Goal: Task Accomplishment & Management: Manage account settings

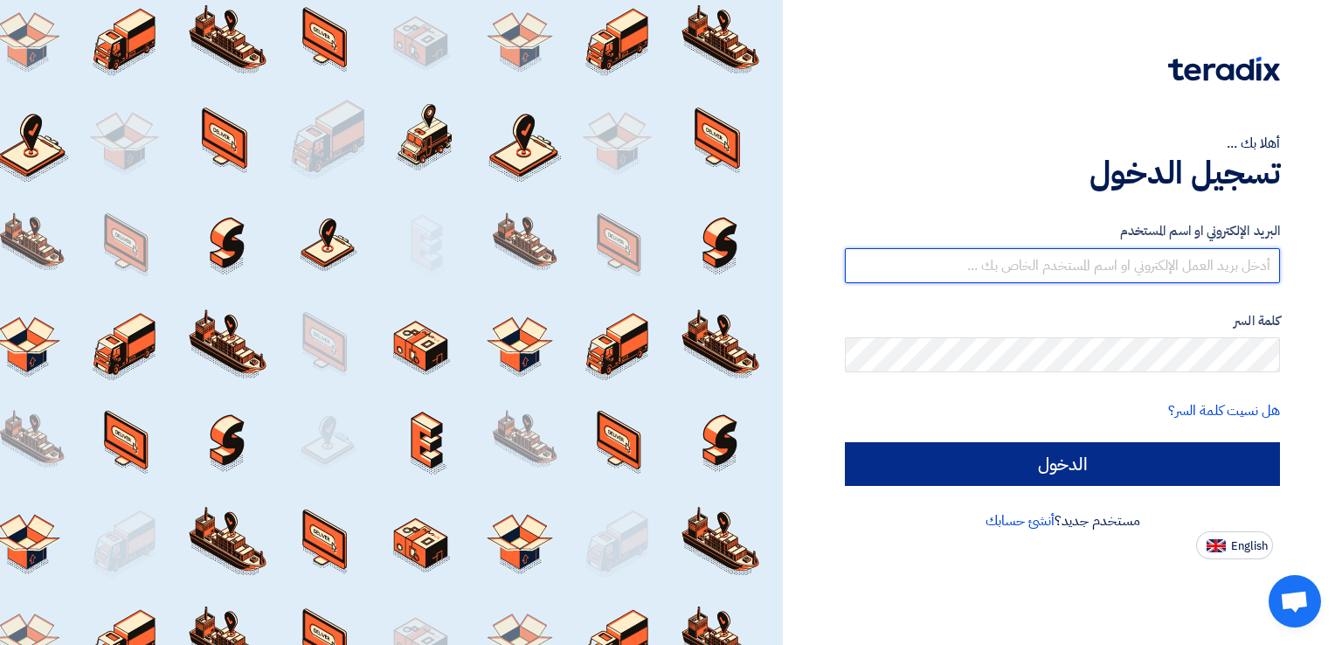
type input "[PERSON_NAME][EMAIL_ADDRESS][PERSON_NAME][DOMAIN_NAME]"
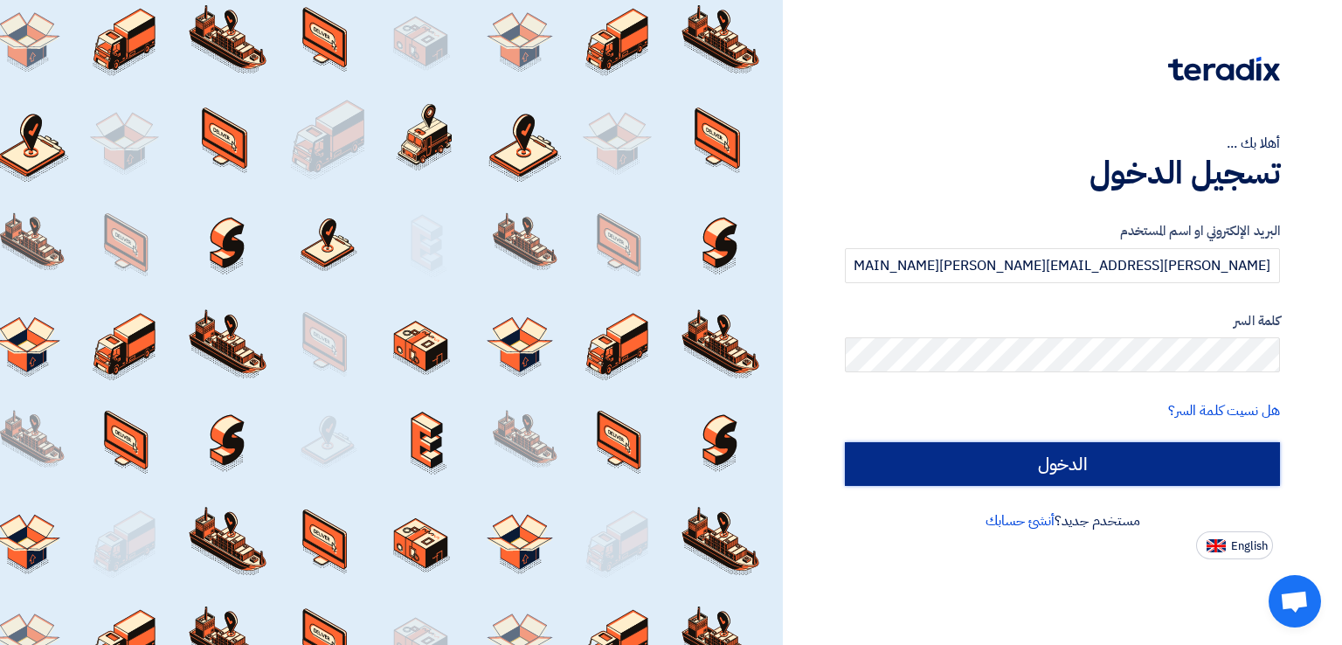
click at [1073, 467] on input "الدخول" at bounding box center [1062, 464] width 435 height 44
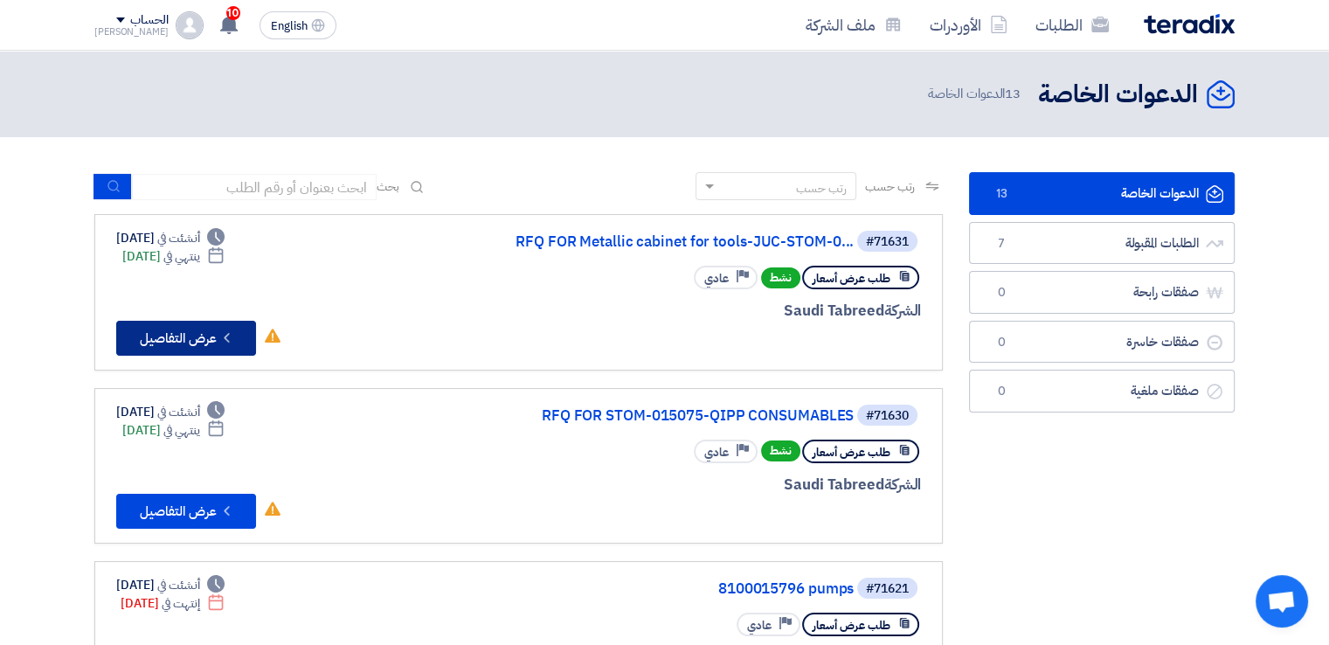
click at [194, 341] on button "Check details عرض التفاصيل" at bounding box center [186, 338] width 140 height 35
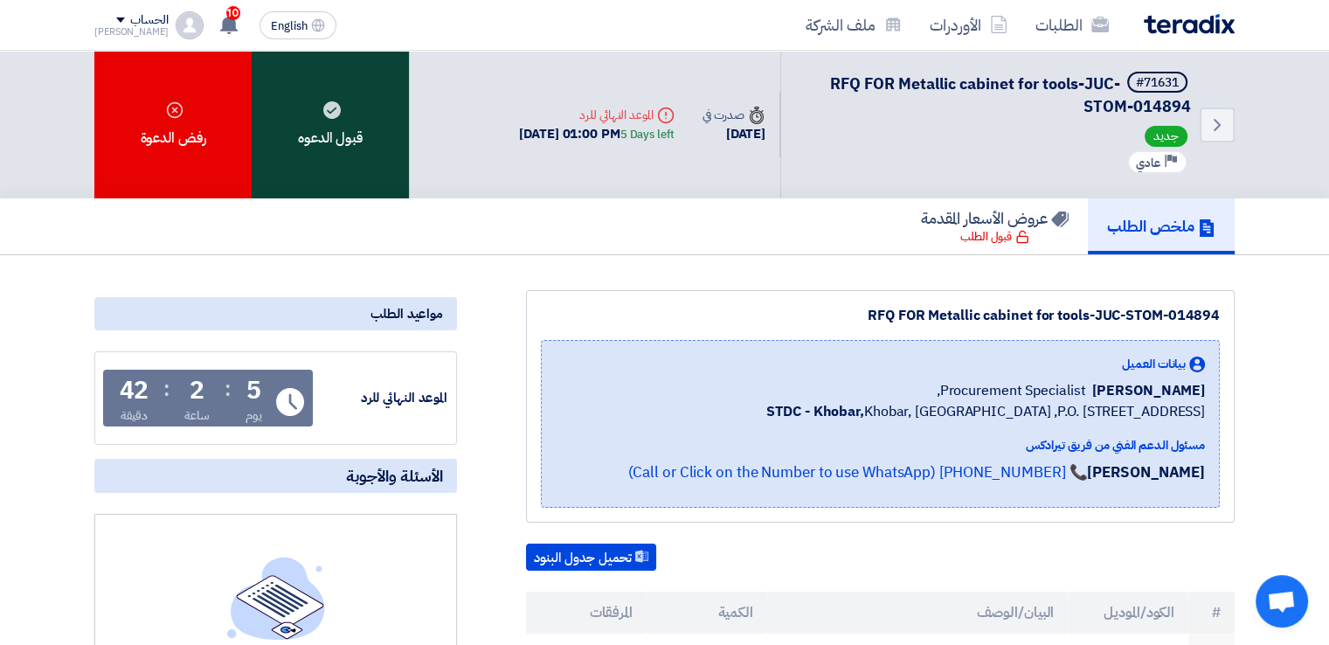
click at [353, 130] on div "قبول الدعوه" at bounding box center [330, 125] width 157 height 148
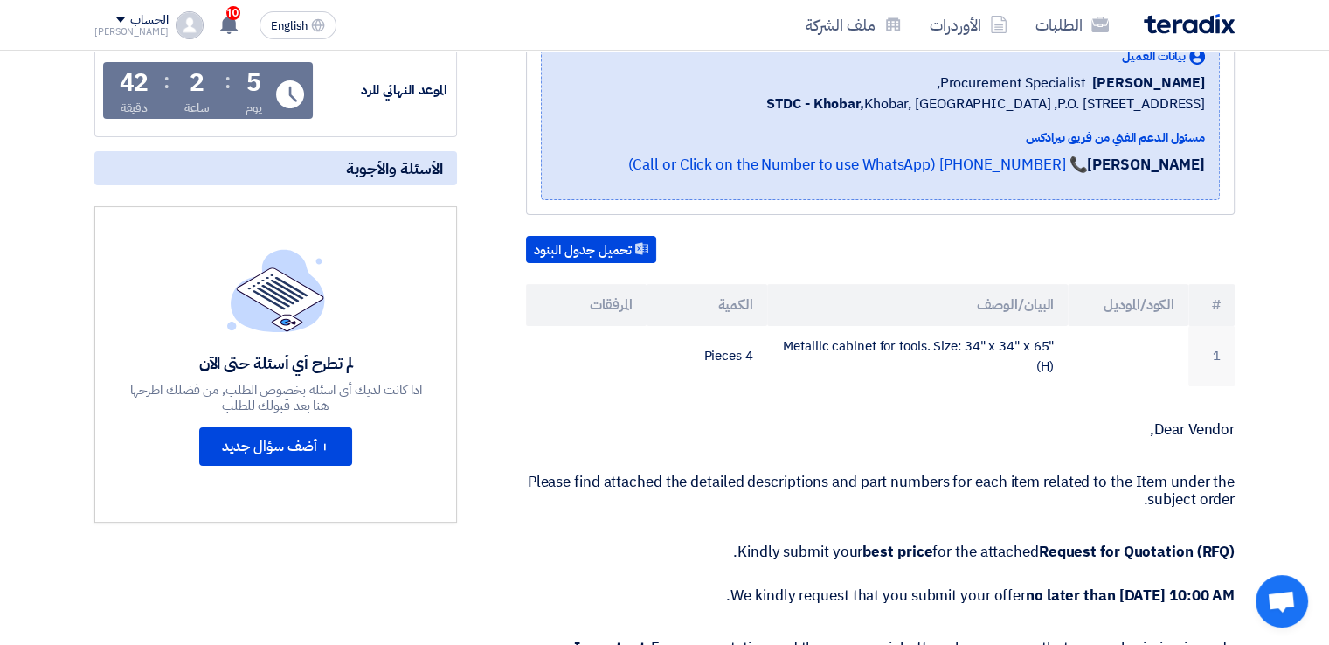
scroll to position [349, 0]
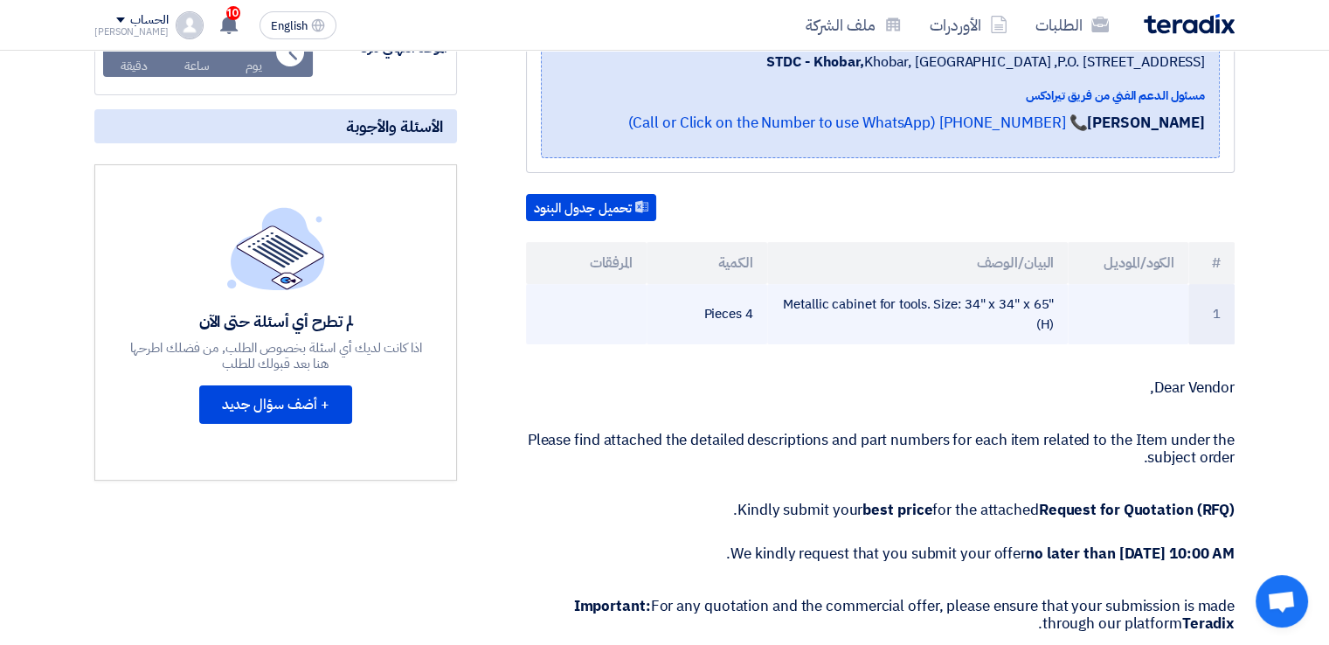
drag, startPoint x: 785, startPoint y: 301, endPoint x: 1059, endPoint y: 302, distance: 273.5
click at [1059, 302] on td "Metallic cabinet for tools. Size: 34" x 34" x 65" (H)" at bounding box center [917, 314] width 301 height 60
copy td "Metallic cabinet for tools. Size: 34" x 34" x 65""
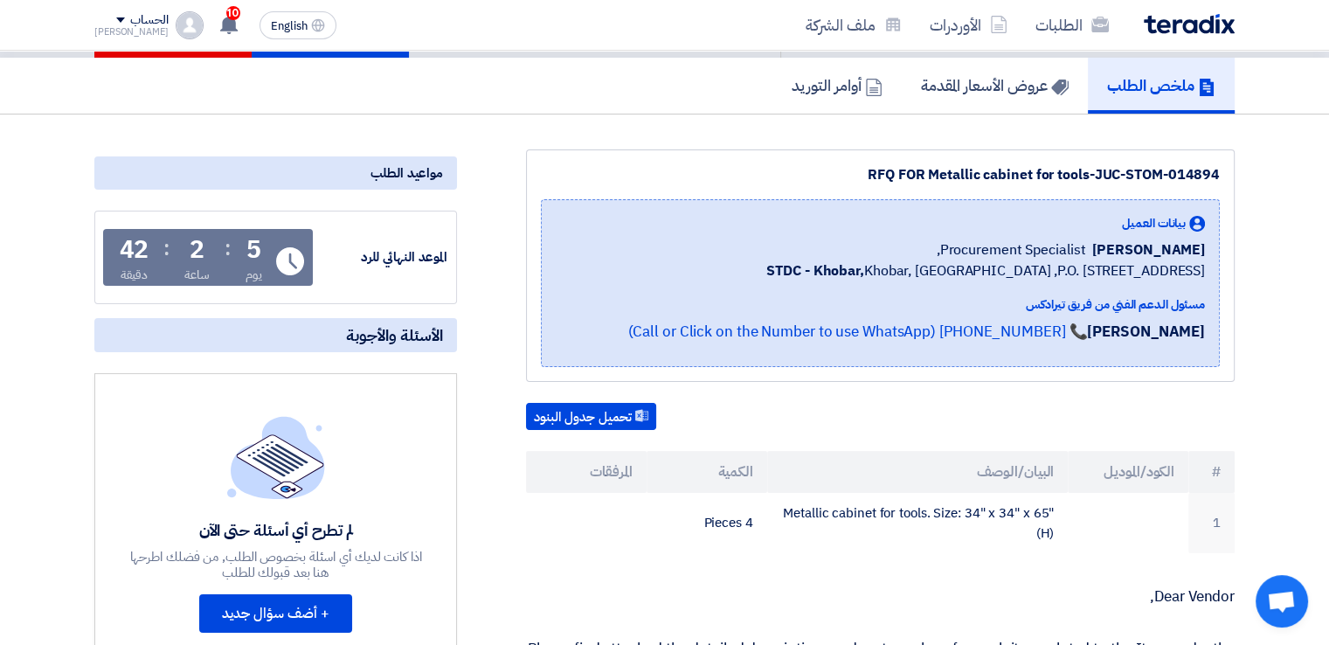
scroll to position [0, 0]
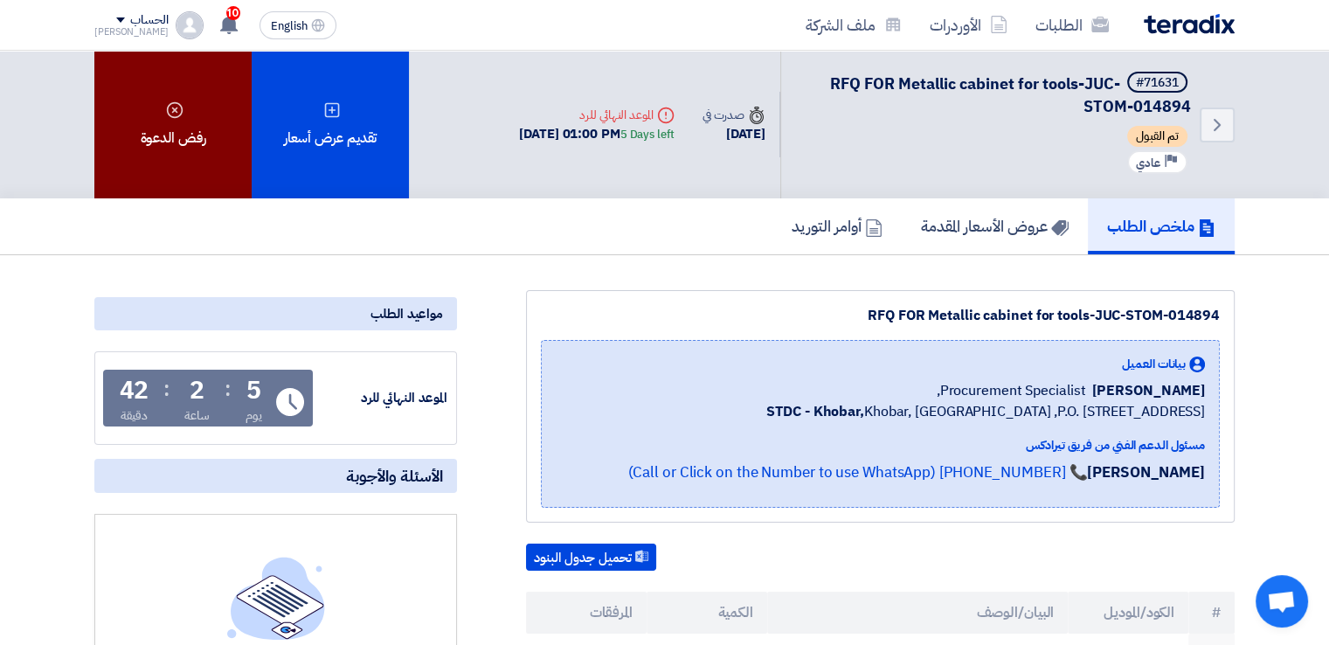
click at [192, 137] on div "رفض الدعوة" at bounding box center [172, 125] width 157 height 148
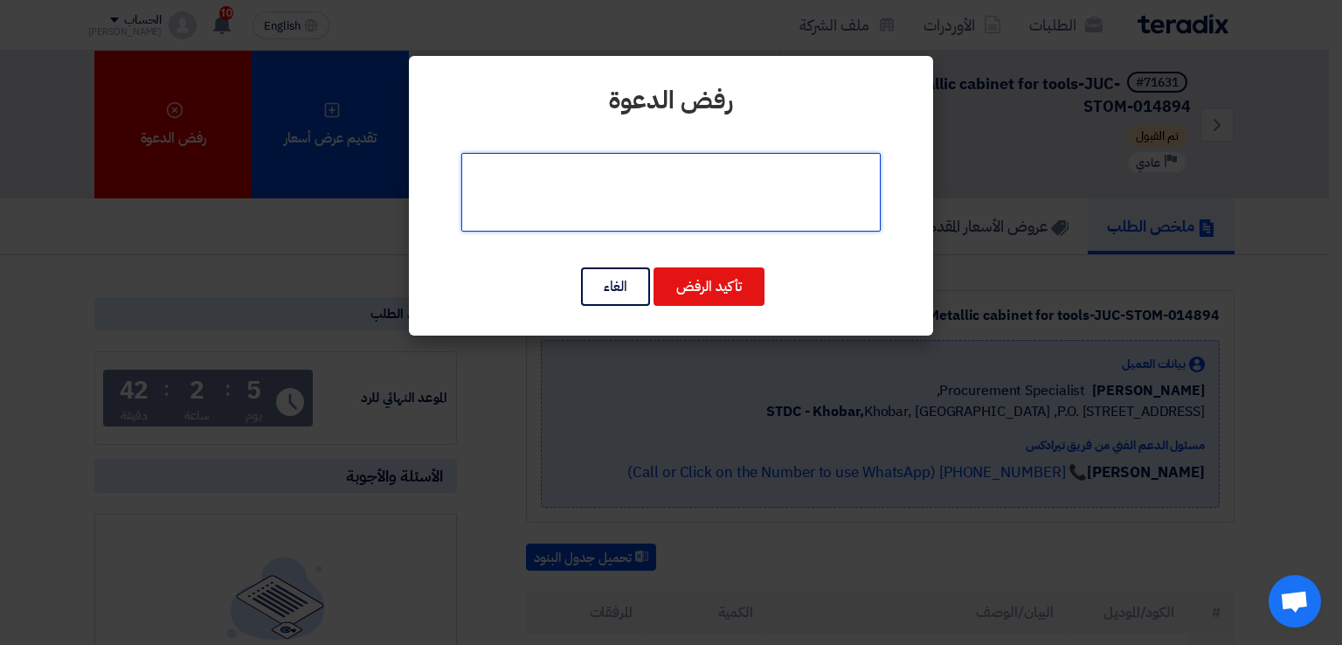
click at [713, 195] on textarea at bounding box center [670, 192] width 419 height 79
type textarea "غير متوفر"
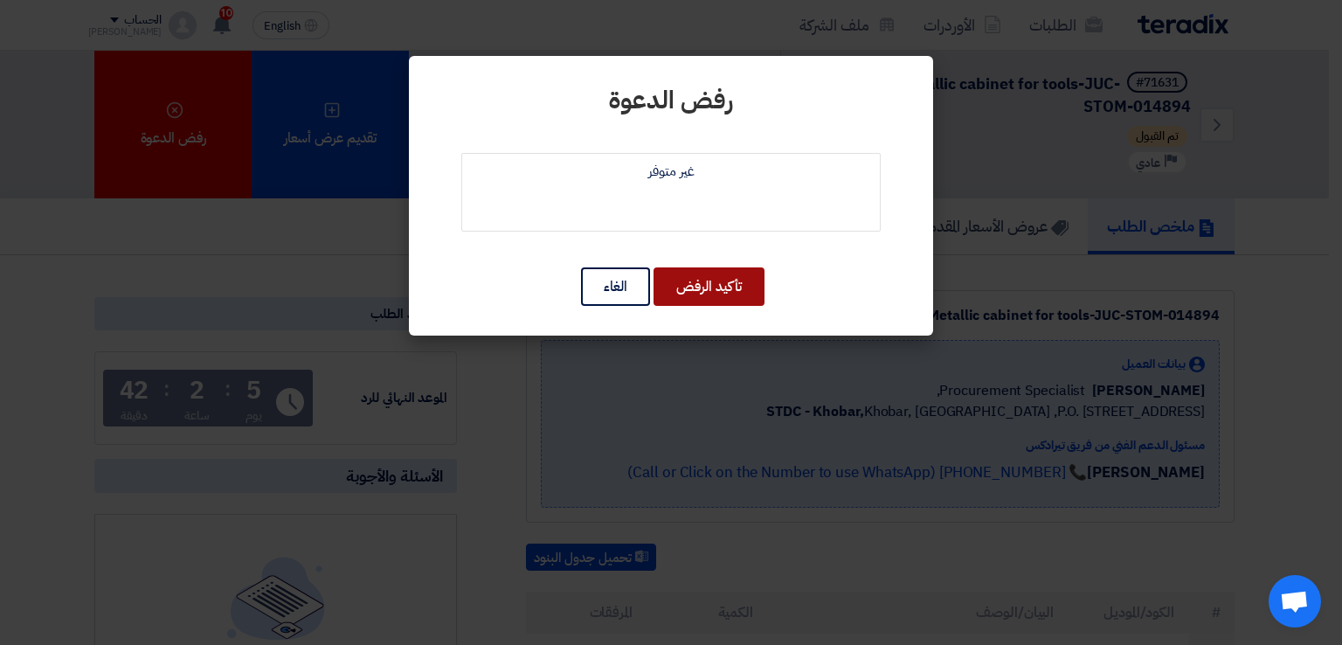
click at [703, 276] on button "تأكيد الرفض" at bounding box center [708, 286] width 111 height 38
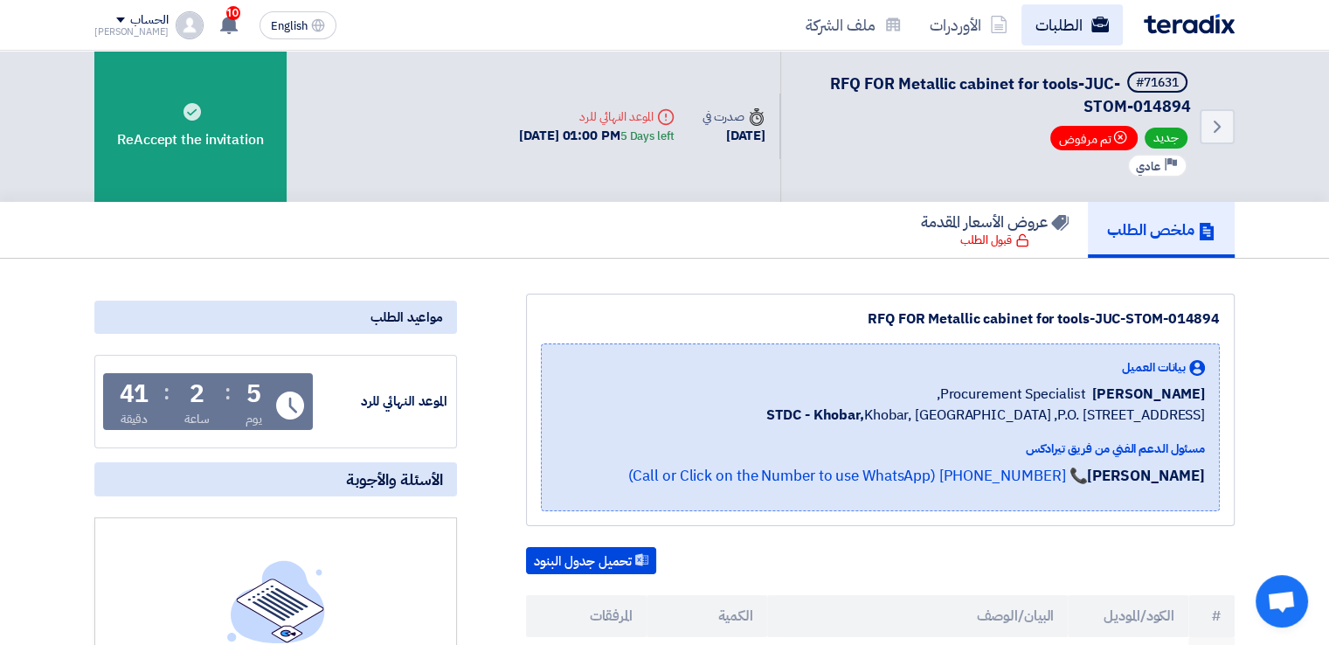
click at [1091, 31] on use at bounding box center [1099, 25] width 17 height 16
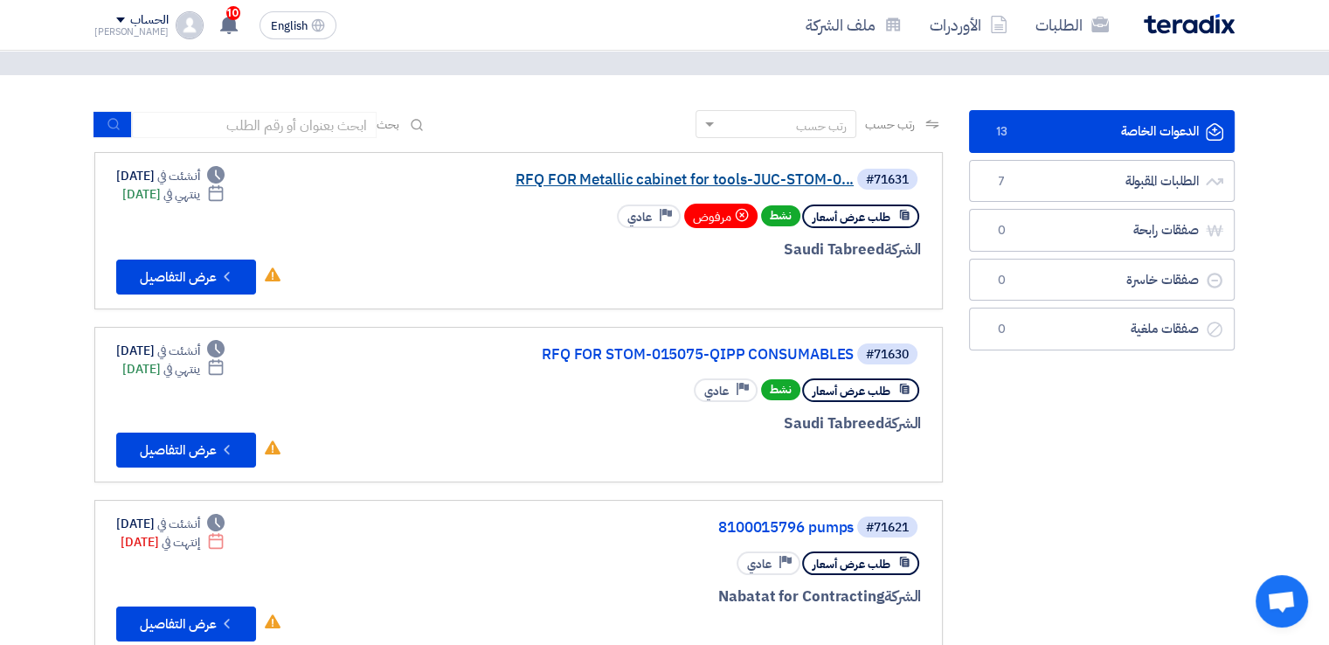
scroll to position [87, 0]
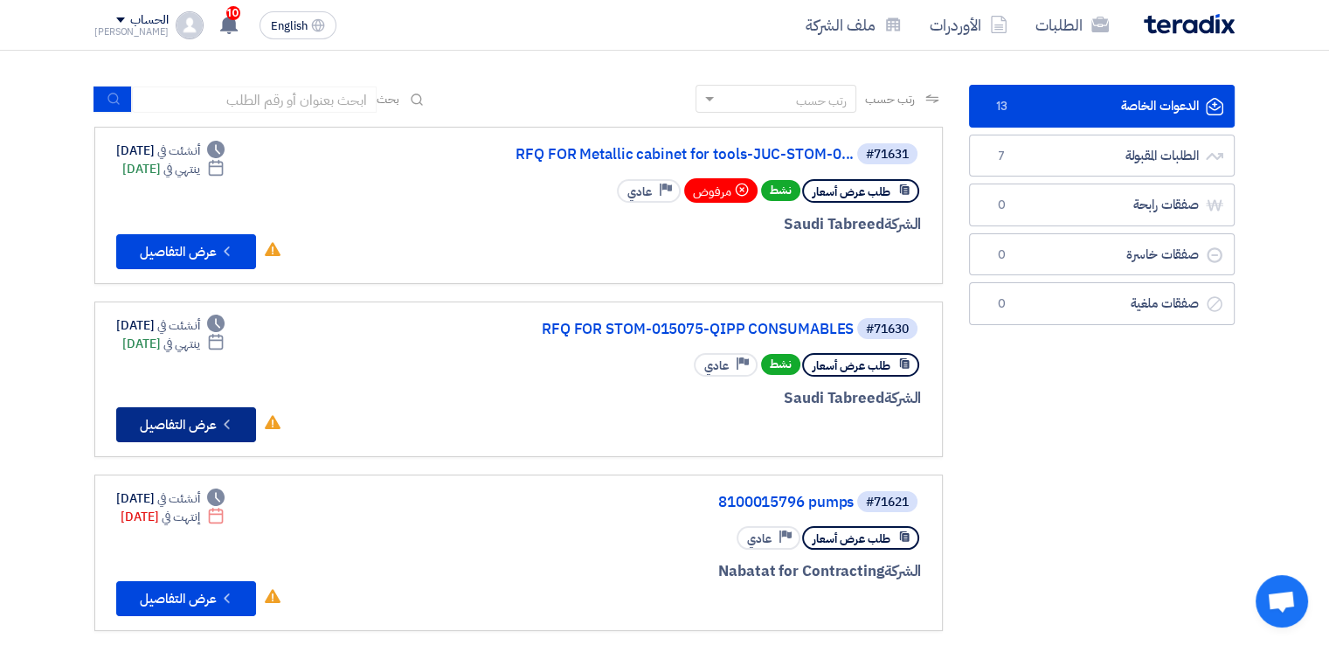
click at [217, 420] on button "Check details عرض التفاصيل" at bounding box center [186, 424] width 140 height 35
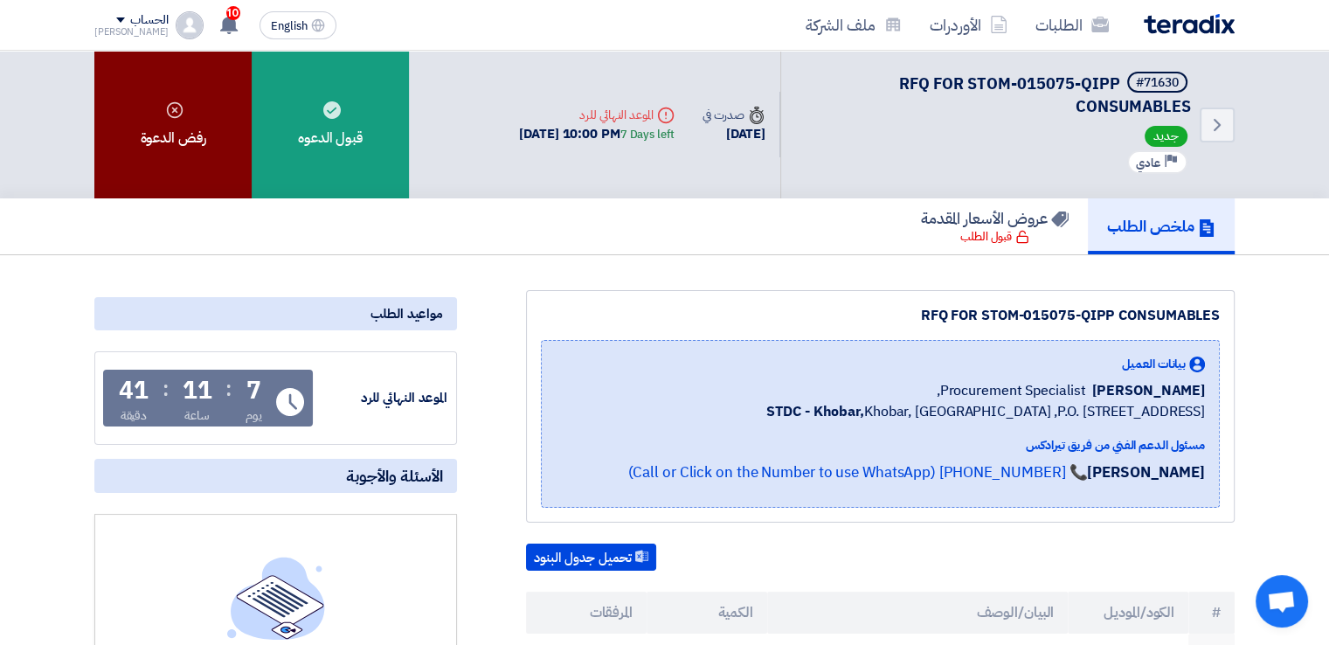
click at [208, 125] on div "رفض الدعوة" at bounding box center [172, 125] width 157 height 148
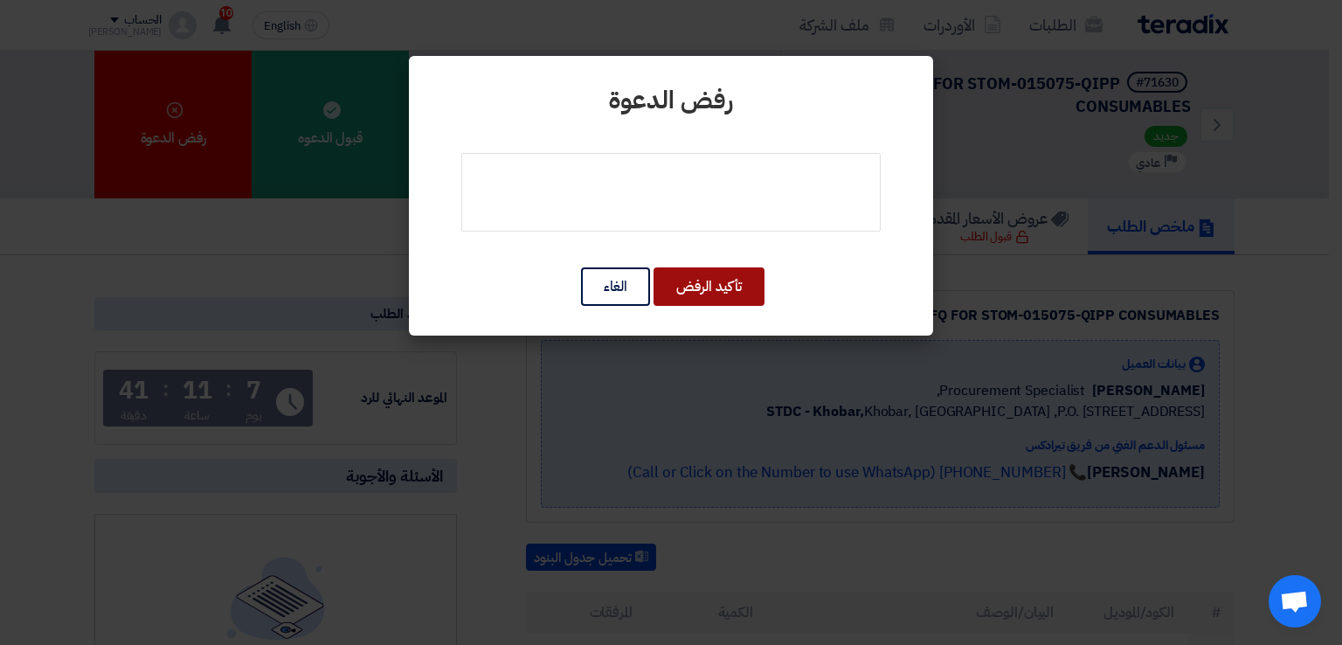
click at [678, 273] on button "تأكيد الرفض" at bounding box center [708, 286] width 111 height 38
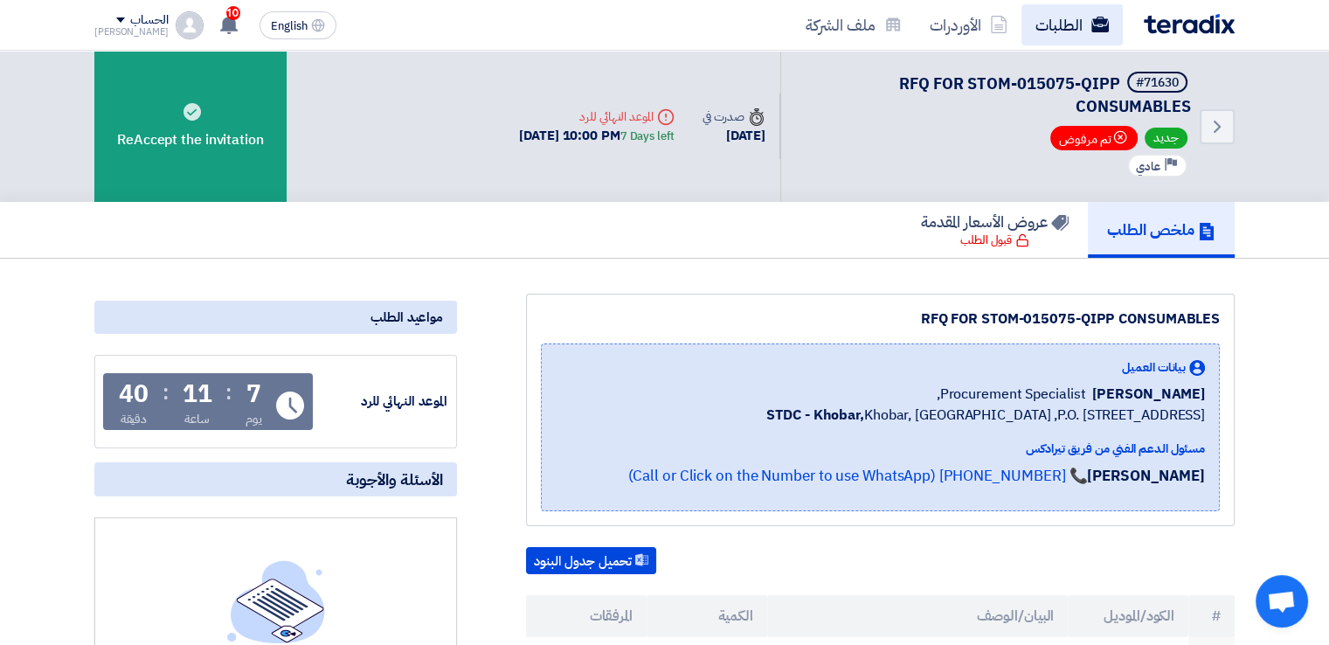
click at [1060, 25] on link "الطلبات" at bounding box center [1071, 24] width 101 height 41
